Goal: Task Accomplishment & Management: Use online tool/utility

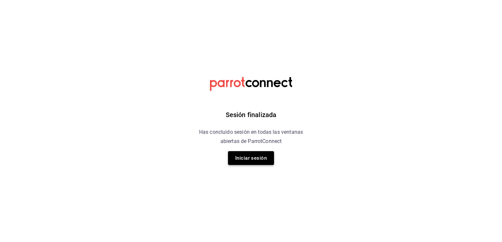
click at [262, 158] on button "Iniciar sesión" at bounding box center [251, 158] width 46 height 14
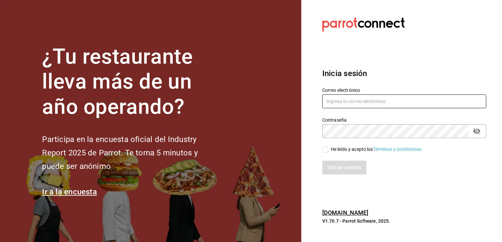
type input "cuerno.cdmx@grupocosteno.com"
click at [325, 152] on input "He leído y acepto los Términos y condiciones." at bounding box center [325, 150] width 6 height 6
checkbox input "true"
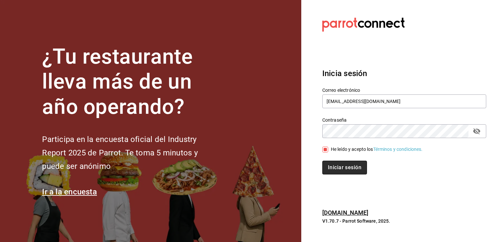
click at [337, 165] on button "Iniciar sesión" at bounding box center [344, 168] width 45 height 14
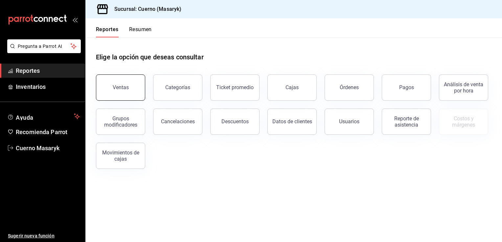
click at [117, 91] on button "Ventas" at bounding box center [120, 88] width 49 height 26
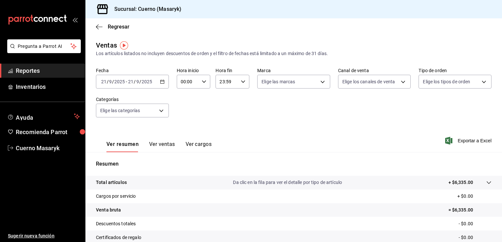
click at [162, 82] on icon "button" at bounding box center [162, 82] width 5 height 5
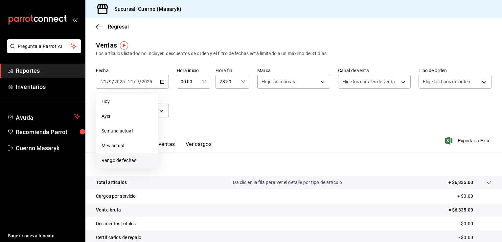
click at [116, 161] on span "Rango de fechas" at bounding box center [127, 160] width 51 height 7
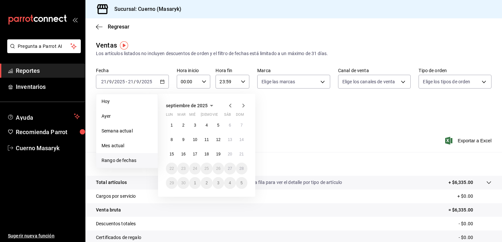
click at [172, 154] on abbr "15" at bounding box center [172, 154] width 4 height 5
click at [172, 152] on abbr "15" at bounding box center [172, 154] width 4 height 5
click at [240, 152] on abbr "21" at bounding box center [242, 154] width 4 height 5
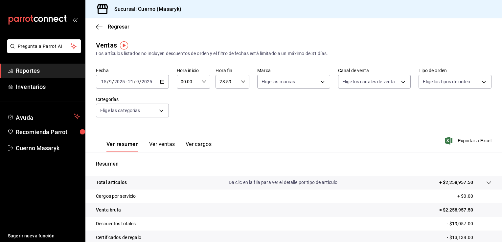
click at [204, 83] on icon "button" at bounding box center [204, 82] width 5 height 5
click at [185, 123] on button "05" at bounding box center [184, 126] width 14 height 13
type input "05:00"
click at [318, 85] on div at bounding box center [251, 121] width 502 height 242
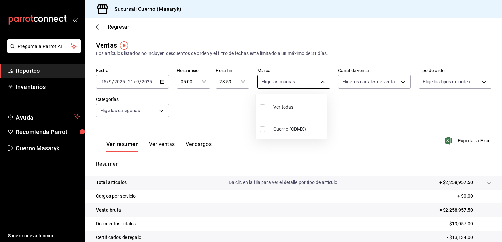
click at [318, 83] on body "Pregunta a Parrot AI Reportes Inventarios Ayuda Recomienda Parrot Cuerno Masary…" at bounding box center [251, 121] width 502 height 242
click at [307, 105] on li "Ver todas" at bounding box center [291, 106] width 71 height 19
type input "4ea0d660-02b3-4785-bb88-48b5ef6e196c"
checkbox input "true"
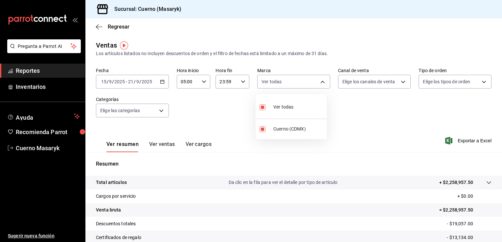
click at [382, 80] on div at bounding box center [251, 121] width 502 height 242
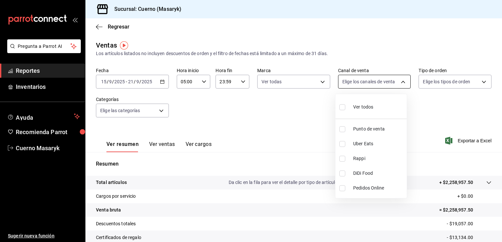
click at [392, 83] on body "Pregunta a Parrot AI Reportes Inventarios Ayuda Recomienda Parrot Cuerno Masary…" at bounding box center [251, 121] width 502 height 242
click at [381, 109] on li "Ver todos" at bounding box center [370, 106] width 71 height 19
type input "PARROT,UBER_EATS,RAPPI,DIDI_FOOD,ONLINE"
checkbox input "true"
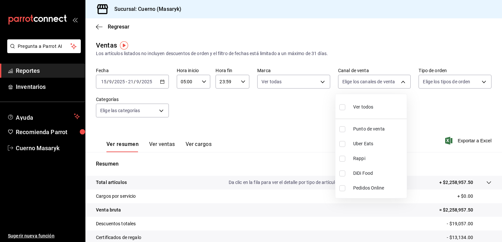
checkbox input "true"
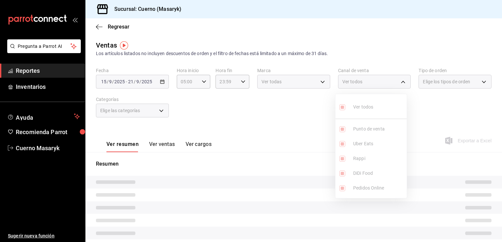
click at [462, 78] on div at bounding box center [251, 121] width 502 height 242
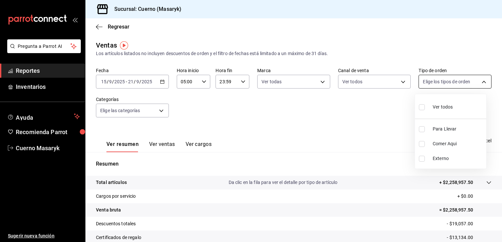
click at [470, 81] on body "Pregunta a Parrot AI Reportes Inventarios Ayuda Recomienda Parrot Cuerno Masary…" at bounding box center [251, 121] width 502 height 242
click at [448, 107] on span "Ver todos" at bounding box center [443, 107] width 20 height 7
type input "d8208262-291b-4595-bbfa-ed1e8660efdb,73ecdc8a-b505-4242-b24a-d5f1595b9b0a,EXTER…"
checkbox input "true"
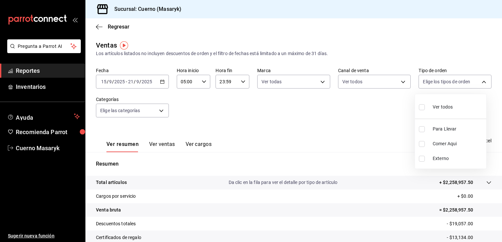
checkbox input "true"
click at [157, 111] on div at bounding box center [251, 121] width 502 height 242
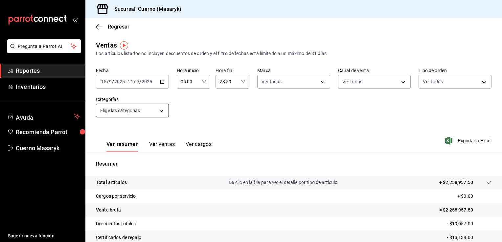
click at [162, 111] on body "Pregunta a Parrot AI Reportes Inventarios Ayuda Recomienda Parrot Cuerno Masary…" at bounding box center [251, 121] width 502 height 242
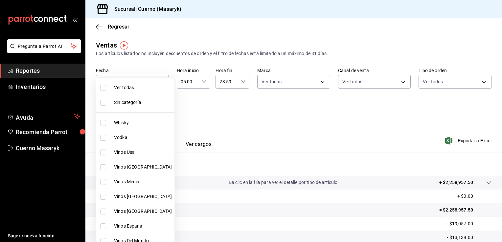
click at [144, 91] on span "Ver todas" at bounding box center [143, 87] width 58 height 7
type input "c67b51a2-384c-483e-a5be-40afd3eac247,ec1a4520-4a99-4810-921e-4abf40ebc8c6,cd2d5…"
checkbox input "true"
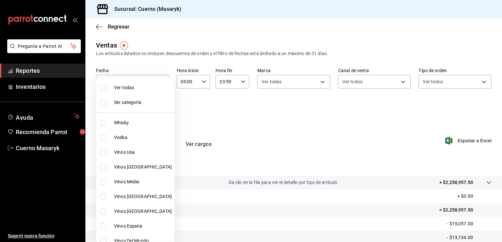
checkbox input "true"
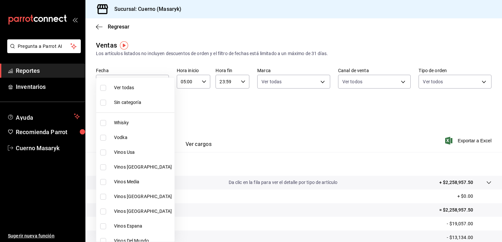
checkbox input "true"
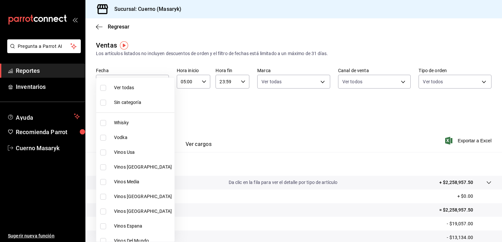
checkbox input "true"
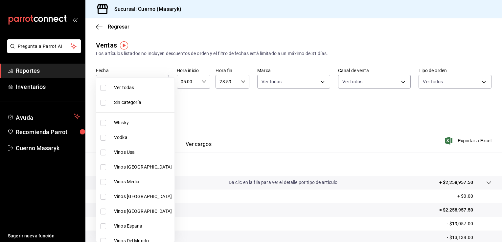
checkbox input "true"
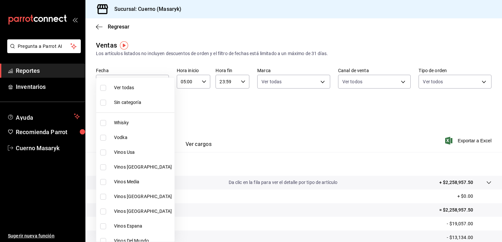
checkbox input "true"
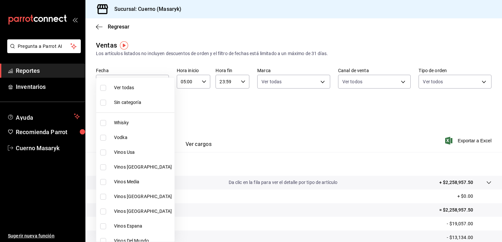
checkbox input "true"
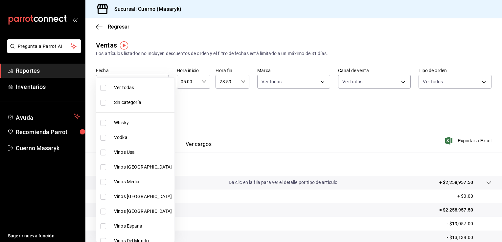
checkbox input "true"
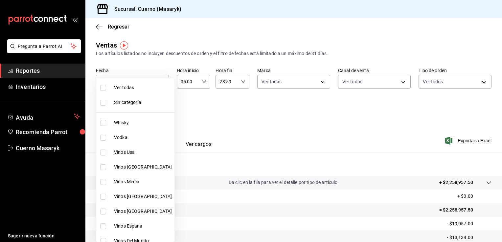
checkbox input "true"
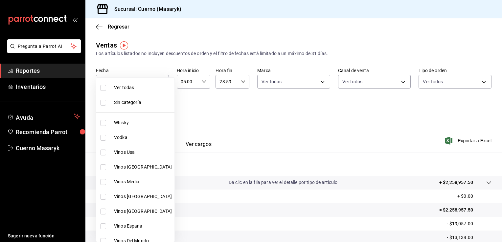
checkbox input "true"
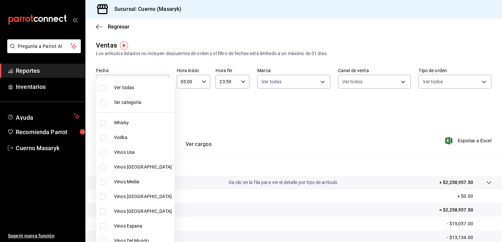
checkbox input "true"
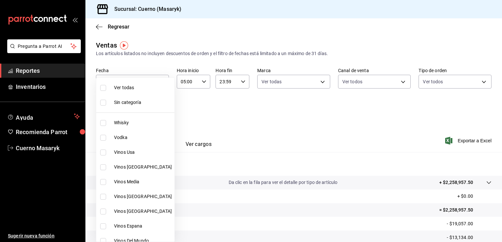
checkbox input "true"
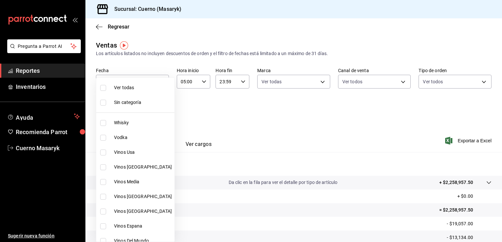
checkbox input "true"
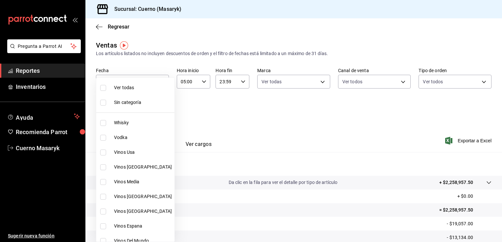
checkbox input "true"
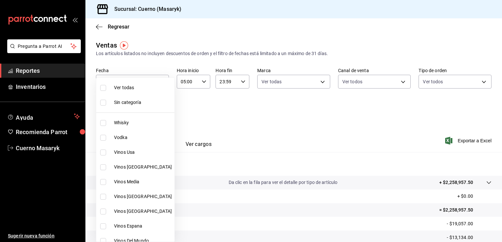
checkbox input "true"
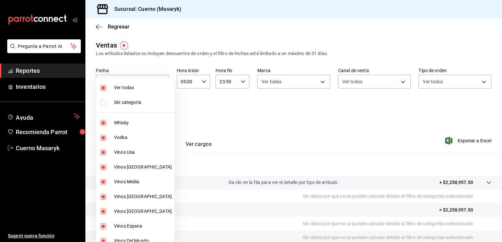
click at [401, 44] on div at bounding box center [251, 121] width 502 height 242
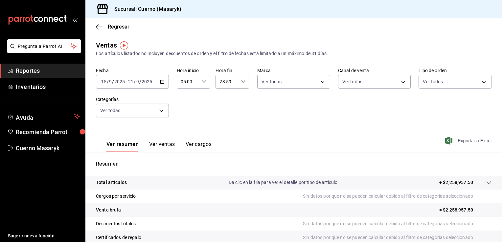
click at [464, 141] on span "Exportar a Excel" at bounding box center [469, 141] width 45 height 8
click at [54, 150] on span "Cuerno Masaryk" at bounding box center [48, 148] width 64 height 9
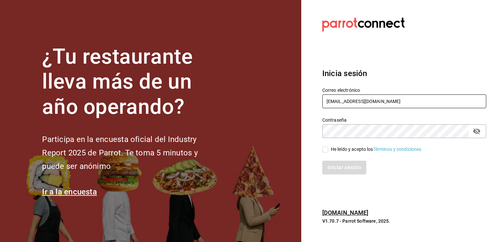
click at [447, 99] on input "cuerno.cdmx@grupocosteno.com" at bounding box center [404, 102] width 164 height 14
type input "animal.stregis@grupocosteno.com"
click at [327, 150] on input "He leído y acepto los Términos y condiciones." at bounding box center [325, 150] width 6 height 6
checkbox input "true"
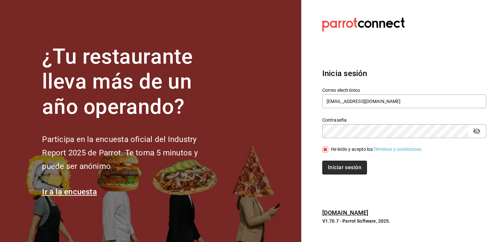
click at [342, 168] on button "Iniciar sesión" at bounding box center [344, 168] width 45 height 14
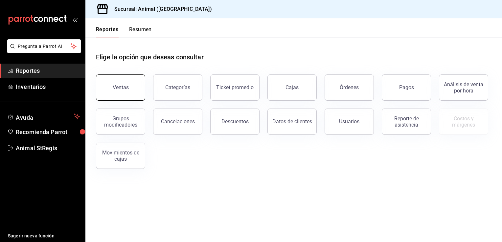
click at [134, 87] on button "Ventas" at bounding box center [120, 88] width 49 height 26
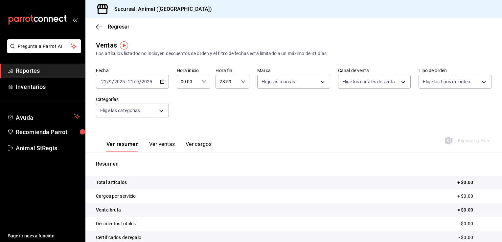
click at [162, 84] on icon "button" at bounding box center [162, 82] width 5 height 5
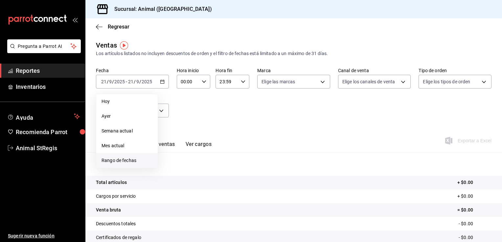
click at [132, 161] on span "Rango de fechas" at bounding box center [127, 160] width 51 height 7
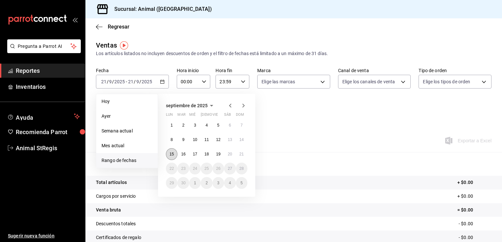
click at [172, 156] on abbr "15" at bounding box center [172, 154] width 4 height 5
click at [242, 155] on abbr "21" at bounding box center [242, 154] width 4 height 5
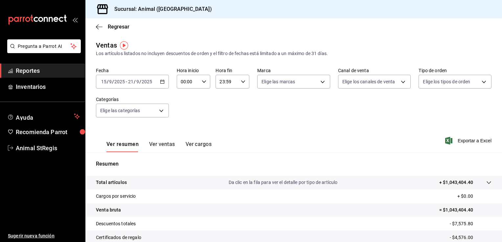
click at [203, 83] on icon "button" at bounding box center [204, 82] width 5 height 5
click at [185, 122] on span "05" at bounding box center [184, 122] width 6 height 5
type input "05:00"
click at [244, 82] on div at bounding box center [251, 121] width 502 height 242
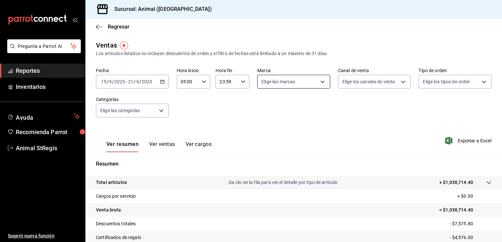
click at [319, 80] on body "Pregunta a Parrot AI Reportes Inventarios Ayuda Recomienda Parrot Animal StRegi…" at bounding box center [251, 121] width 502 height 242
click at [289, 110] on span "Ver todas" at bounding box center [283, 107] width 20 height 7
type input "3f39fcdc-c8c4-4fff-883a-47b345d9391c"
checkbox input "true"
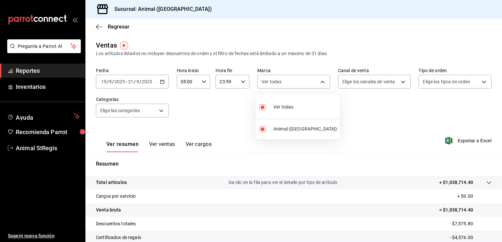
click at [393, 83] on div at bounding box center [251, 121] width 502 height 242
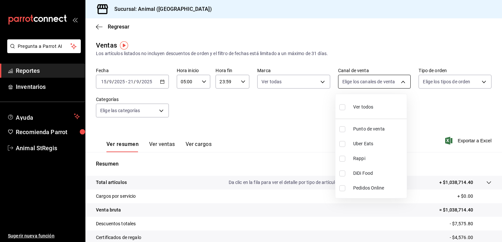
click at [397, 83] on body "Pregunta a Parrot AI Reportes Inventarios Ayuda Recomienda Parrot Animal StRegi…" at bounding box center [251, 121] width 502 height 242
click at [382, 107] on li "Ver todos" at bounding box center [370, 106] width 71 height 19
type input "PARROT,UBER_EATS,RAPPI,DIDI_FOOD,ONLINE"
checkbox input "true"
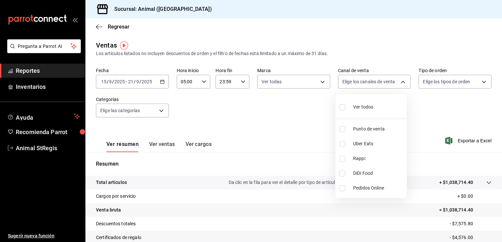
checkbox input "true"
click at [460, 77] on div at bounding box center [251, 121] width 502 height 242
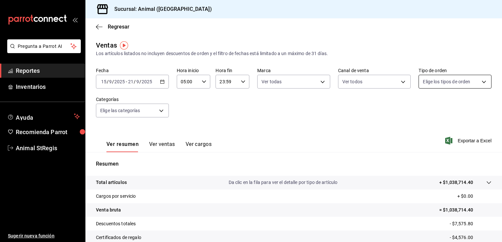
click at [465, 81] on body "Pregunta a Parrot AI Reportes Inventarios Ayuda Recomienda Parrot Animal StRegi…" at bounding box center [251, 121] width 502 height 242
click at [445, 111] on div "Ver todos" at bounding box center [436, 107] width 34 height 14
type input "3f245141-8cb2-4099-bf0f-bc16ed99609a,be50bec9-a7ef-41cc-9154-7015b9ad380c,EXTER…"
checkbox input "true"
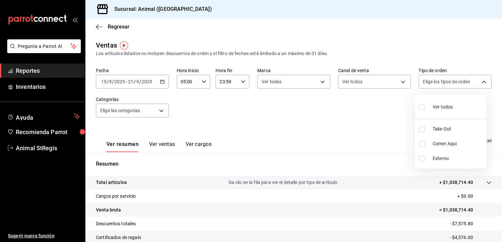
checkbox input "true"
click at [163, 113] on div at bounding box center [251, 121] width 502 height 242
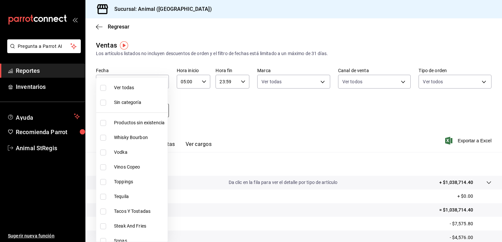
click at [160, 111] on body "Pregunta a Parrot AI Reportes Inventarios Ayuda Recomienda Parrot Animal StRegi…" at bounding box center [251, 121] width 502 height 242
click at [137, 83] on li "Ver todas" at bounding box center [131, 88] width 71 height 15
type input "ab590da7-d0c4-47a8-ac4f-44aecaaca930,928f1d8c-49b4-4cad-a5c8-35f7885dcb7c,2440b…"
checkbox input "true"
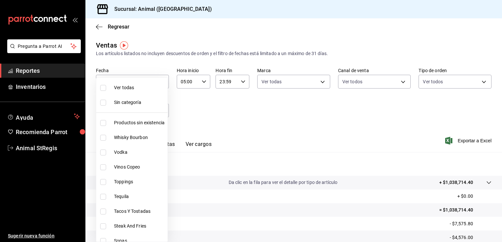
checkbox input "true"
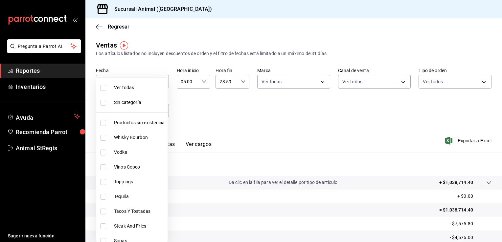
checkbox input "true"
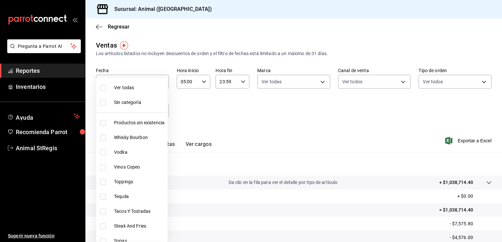
checkbox input "true"
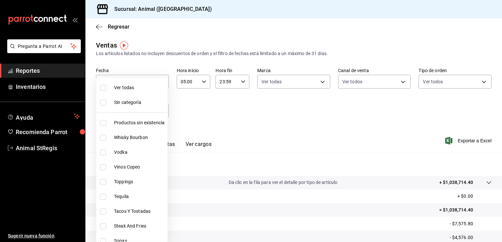
checkbox input "true"
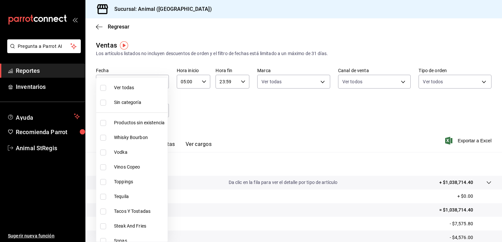
checkbox input "true"
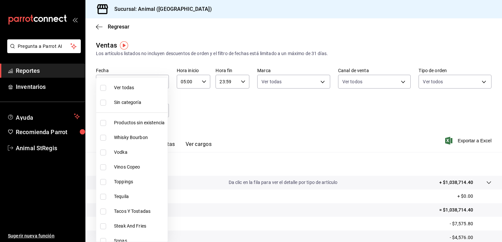
checkbox input "true"
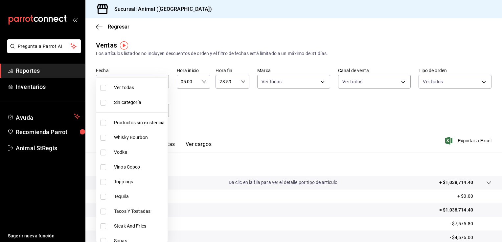
checkbox input "true"
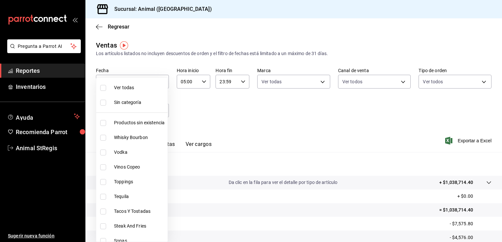
checkbox input "true"
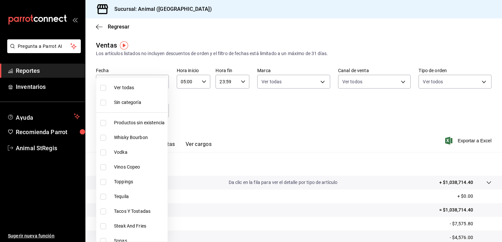
checkbox input "true"
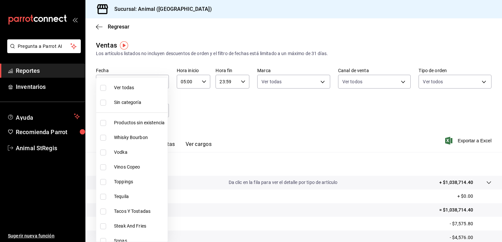
checkbox input "true"
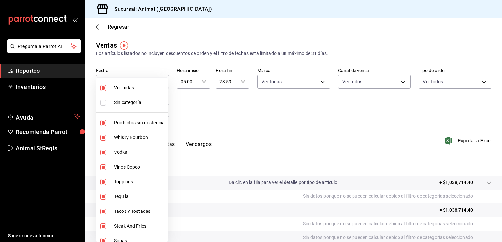
click at [383, 126] on div at bounding box center [251, 121] width 502 height 242
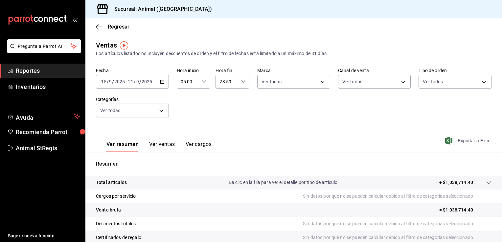
click at [460, 139] on span "Exportar a Excel" at bounding box center [469, 141] width 45 height 8
